Goal: Information Seeking & Learning: Learn about a topic

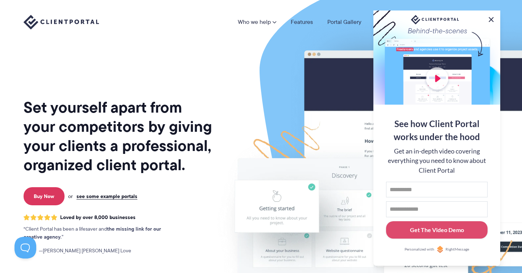
click at [490, 16] on button at bounding box center [491, 19] width 9 height 9
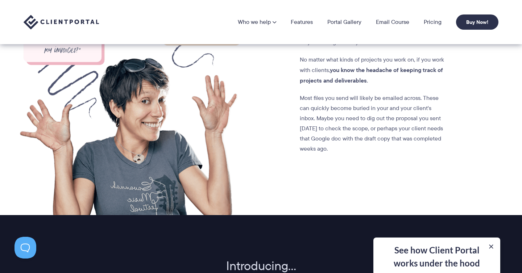
scroll to position [661, 0]
